Goal: Task Accomplishment & Management: Use online tool/utility

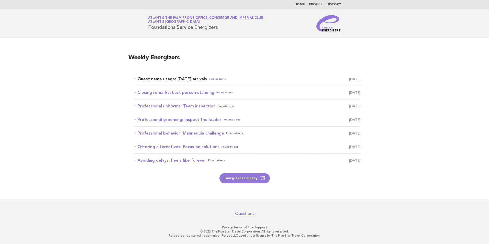
click at [173, 78] on link "Guest name usage: Today's arrivals Foundations September 1" at bounding box center [247, 78] width 226 height 7
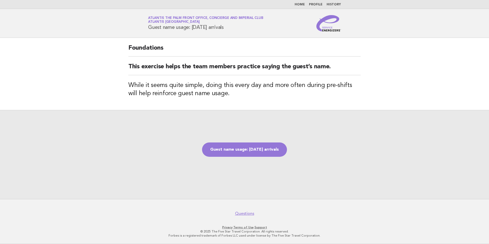
drag, startPoint x: 232, startPoint y: 30, endPoint x: 148, endPoint y: 28, distance: 83.9
click at [148, 28] on div "Service Energizers Atlantis The Palm Front Office, Concierge and Imperial Club …" at bounding box center [244, 23] width 207 height 16
copy h1 "Guest name usage: [DATE] arrivals"
click at [195, 186] on div "Guest name usage: [DATE] arrivals" at bounding box center [244, 154] width 489 height 89
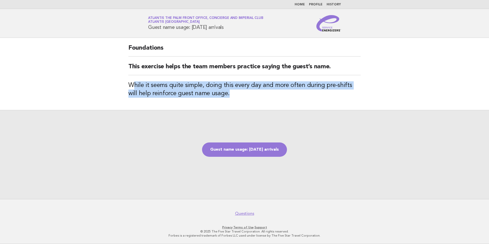
drag, startPoint x: 132, startPoint y: 83, endPoint x: 220, endPoint y: 96, distance: 89.2
click at [220, 96] on h3 "While it seems quite simple, doing this every day and more often during pre-shi…" at bounding box center [244, 89] width 232 height 16
drag, startPoint x: 220, startPoint y: 96, endPoint x: 229, endPoint y: 100, distance: 9.5
click at [229, 100] on div "Foundations This exercise helps the team members practice saying the guest’s na…" at bounding box center [244, 74] width 244 height 72
drag, startPoint x: 220, startPoint y: 95, endPoint x: 128, endPoint y: 82, distance: 93.2
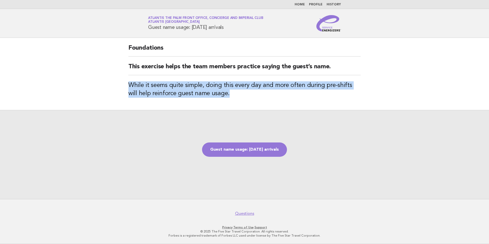
click at [128, 82] on div "Foundations This exercise helps the team members practice saying the guest’s na…" at bounding box center [244, 74] width 244 height 72
click at [176, 154] on div "Guest name usage: [DATE] arrivals" at bounding box center [244, 154] width 489 height 89
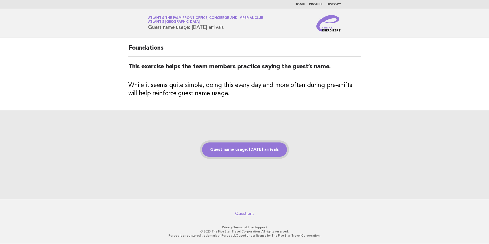
click at [266, 153] on link "Guest name usage: [DATE] arrivals" at bounding box center [244, 149] width 85 height 14
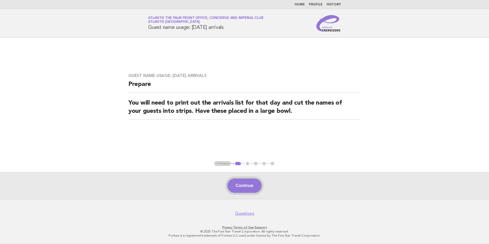
click at [250, 183] on button "Continue" at bounding box center [244, 185] width 34 height 14
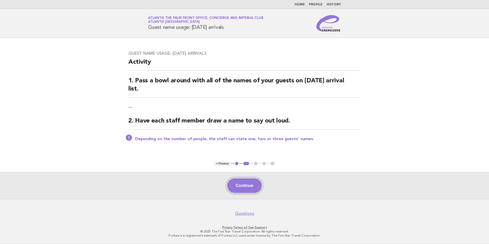
click at [242, 183] on button "Continue" at bounding box center [244, 185] width 34 height 14
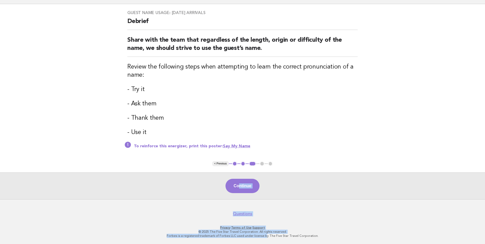
drag, startPoint x: 238, startPoint y: 208, endPoint x: 255, endPoint y: 257, distance: 51.7
click at [255, 244] on html "Home Profile History Service Energizers Atlantis The Palm Front Office, Concier…" at bounding box center [242, 105] width 485 height 278
drag, startPoint x: 255, startPoint y: 257, endPoint x: 242, endPoint y: 185, distance: 72.8
click at [242, 185] on button "Continue" at bounding box center [243, 186] width 34 height 14
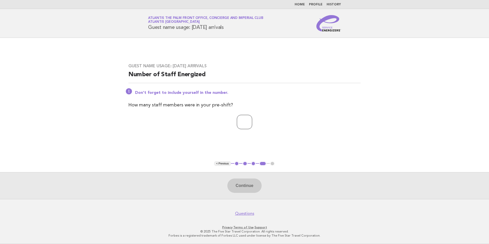
click at [241, 128] on input "number" at bounding box center [244, 122] width 15 height 14
type input "**"
click at [245, 182] on button "Continue" at bounding box center [244, 185] width 34 height 14
